Goal: Register for event/course

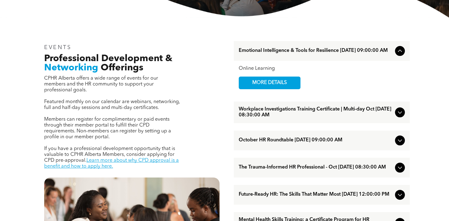
scroll to position [216, 0]
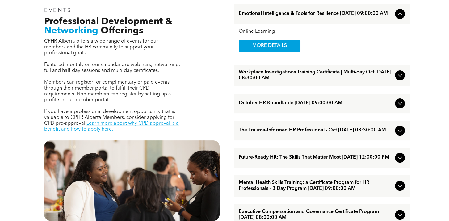
click at [398, 134] on icon at bounding box center [399, 130] width 7 height 7
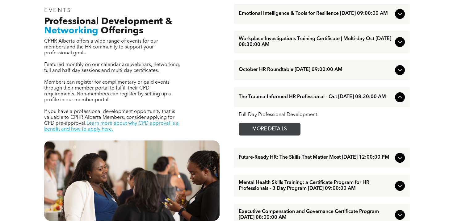
click at [289, 135] on span "MORE DETAILS" at bounding box center [269, 129] width 49 height 12
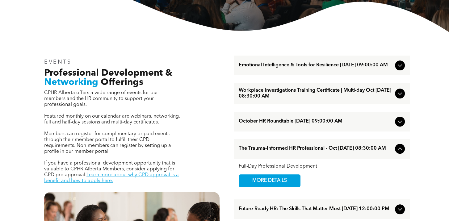
scroll to position [154, 0]
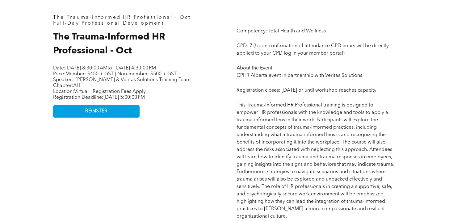
scroll to position [154, 0]
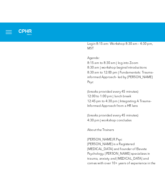
scroll to position [556, 0]
